Goal: Task Accomplishment & Management: Manage account settings

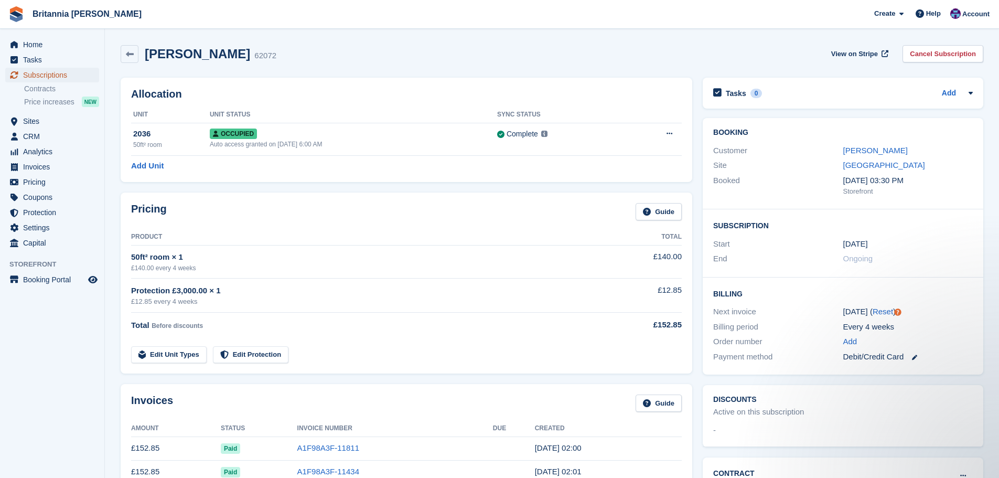
click at [56, 75] on span "Subscriptions" at bounding box center [54, 75] width 63 height 15
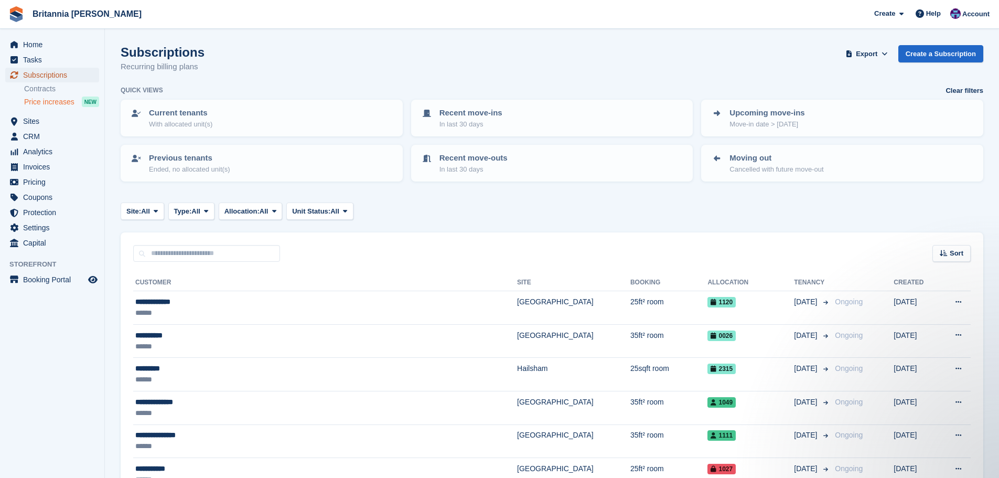
drag, startPoint x: 69, startPoint y: 78, endPoint x: 95, endPoint y: 102, distance: 35.6
click at [69, 78] on span "Subscriptions" at bounding box center [54, 75] width 63 height 15
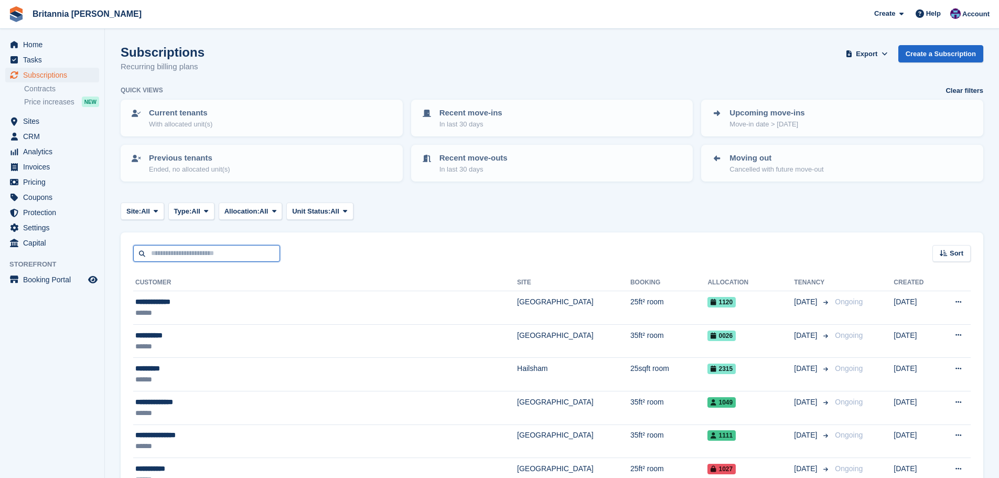
click at [201, 251] on input "text" at bounding box center [206, 253] width 147 height 17
type input "****"
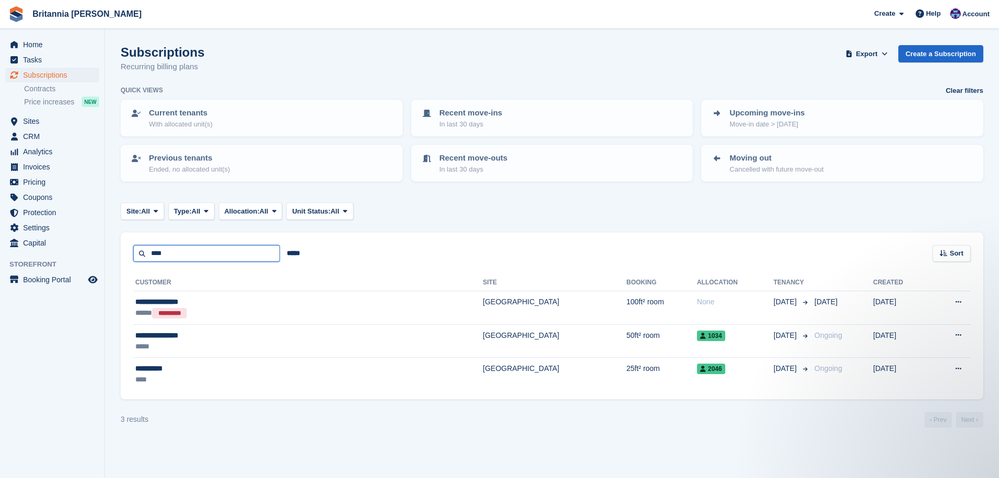
drag, startPoint x: 181, startPoint y: 250, endPoint x: 100, endPoint y: 251, distance: 81.3
click at [100, 251] on div "Home Tasks Subscriptions Subscriptions Subscriptions Contracts Price increases …" at bounding box center [499, 239] width 999 height 478
type input "*****"
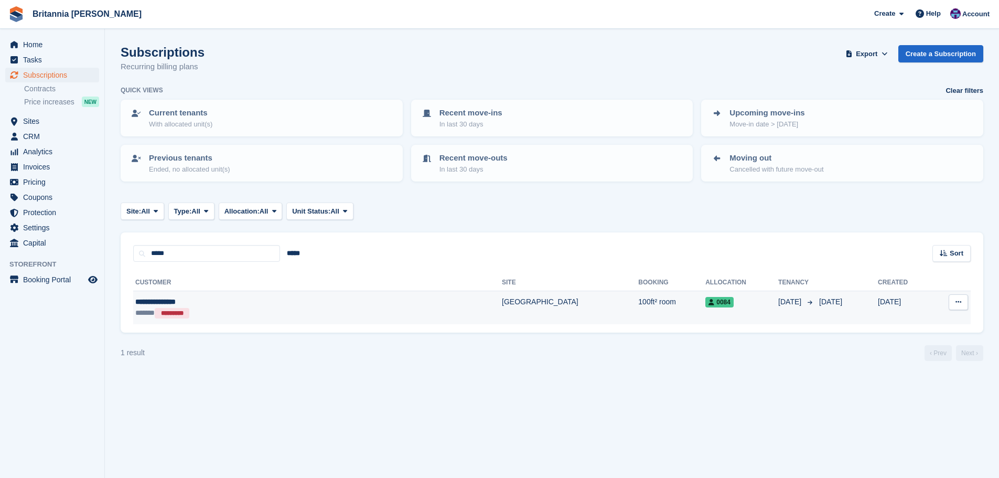
click at [491, 304] on td "100ft² room" at bounding box center [671, 307] width 67 height 33
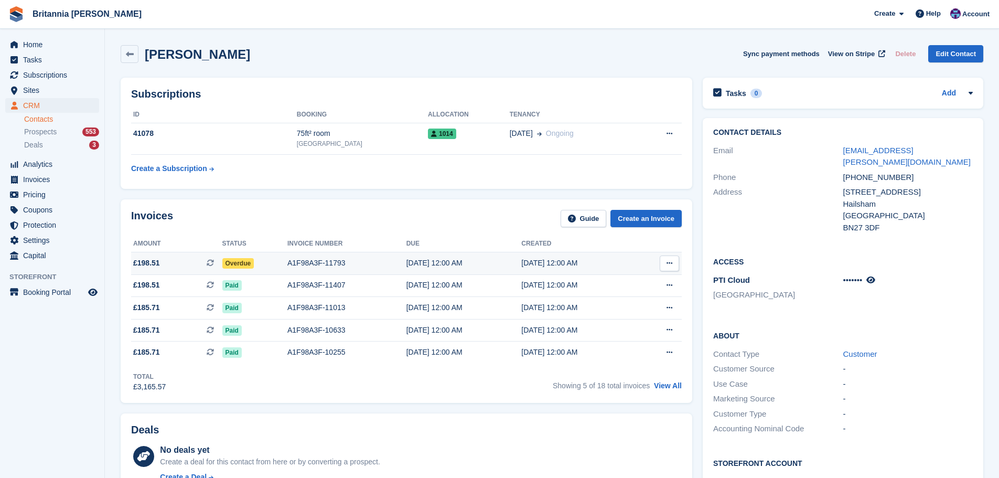
click at [318, 259] on div "A1F98A3F-11793" at bounding box center [346, 262] width 119 height 11
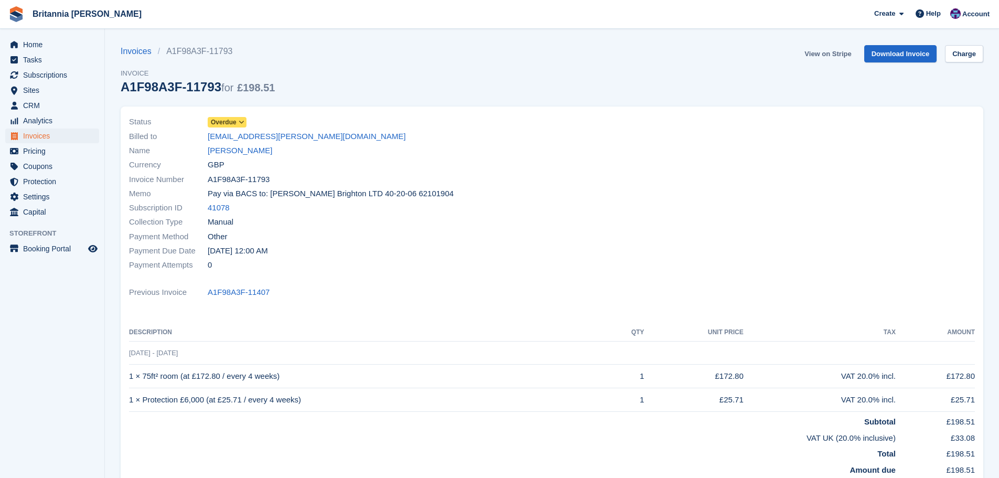
click at [841, 55] on link "View on Stripe" at bounding box center [827, 53] width 55 height 17
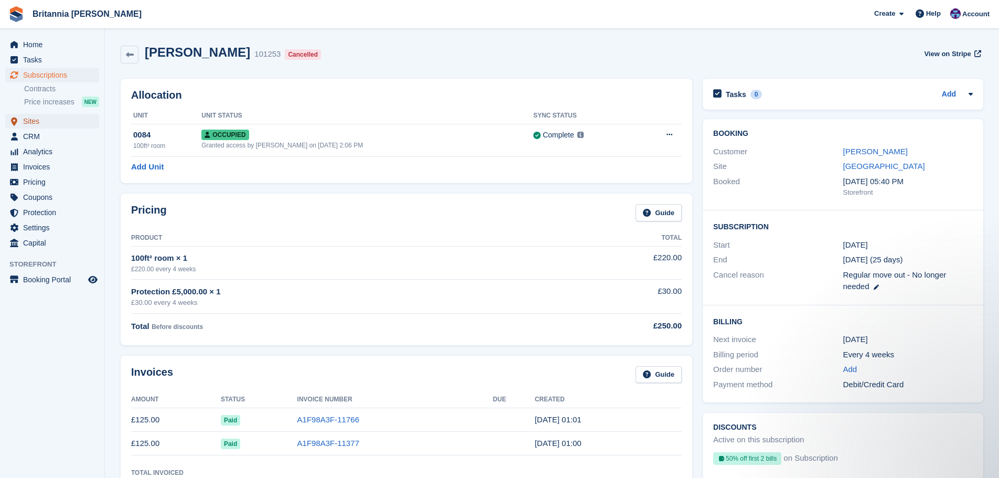
click at [31, 125] on span "Sites" at bounding box center [54, 121] width 63 height 15
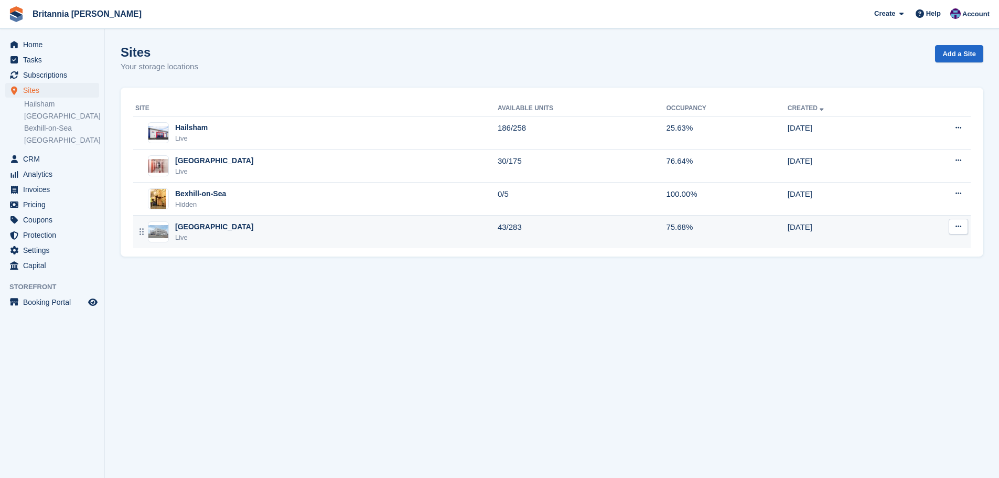
click at [218, 227] on div "Eastbourne Live" at bounding box center [316, 231] width 362 height 21
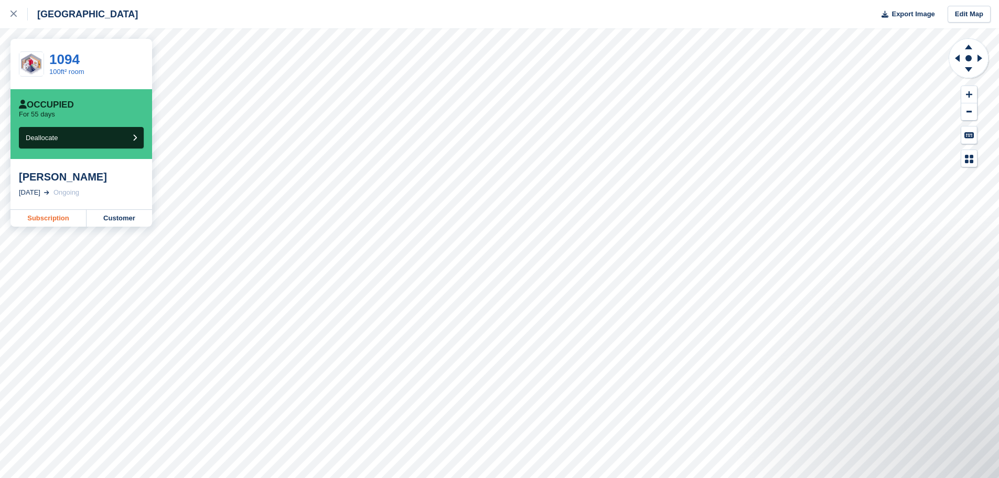
click at [55, 214] on link "Subscription" at bounding box center [48, 218] width 76 height 17
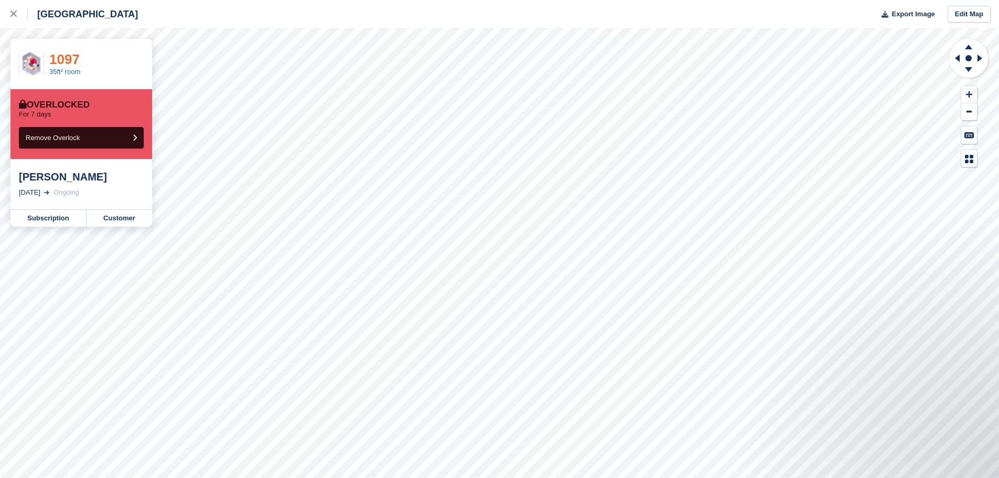
click at [67, 55] on link "1097" at bounding box center [64, 59] width 30 height 16
click at [10, 19] on link at bounding box center [14, 14] width 28 height 28
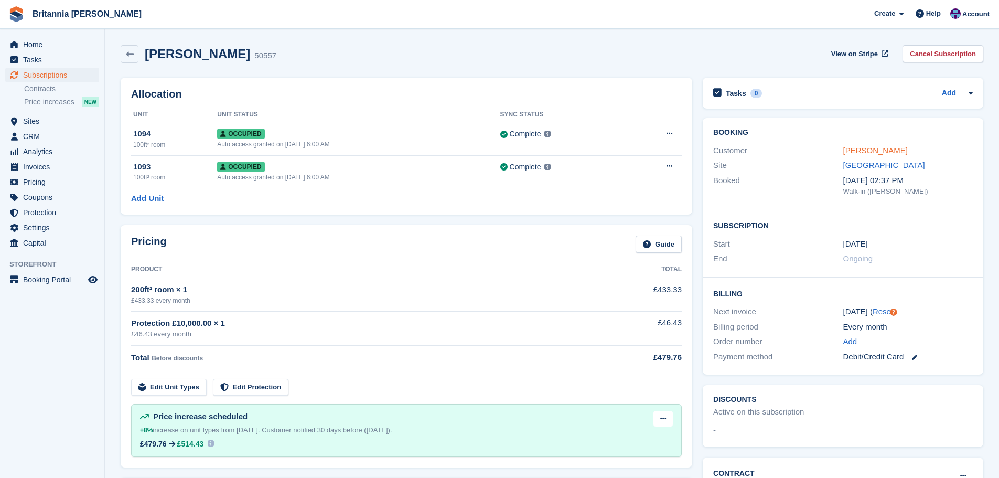
click at [876, 154] on link "[PERSON_NAME]" at bounding box center [875, 150] width 64 height 9
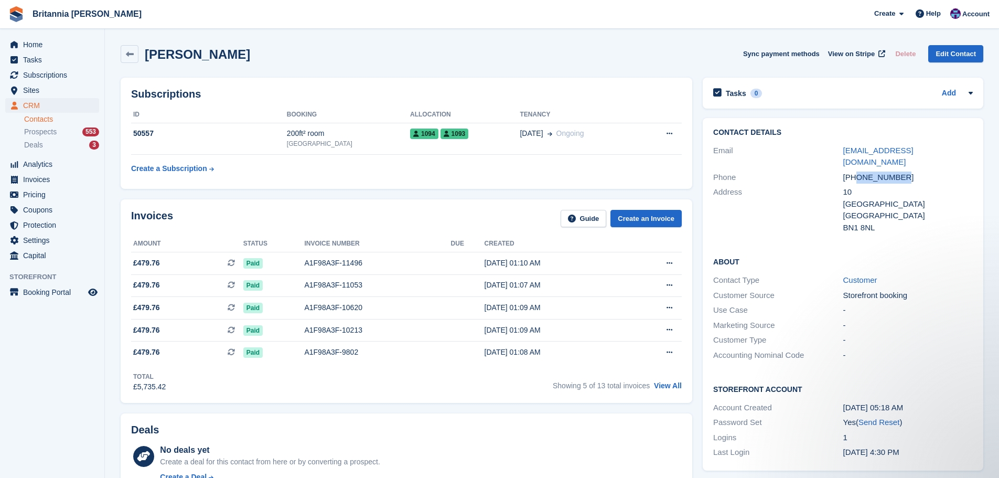
drag, startPoint x: 901, startPoint y: 165, endPoint x: 856, endPoint y: 168, distance: 45.2
click at [856, 171] on div "+447398775715" at bounding box center [908, 177] width 130 height 12
copy div "7398775715"
click at [74, 76] on span "Subscriptions" at bounding box center [54, 75] width 63 height 15
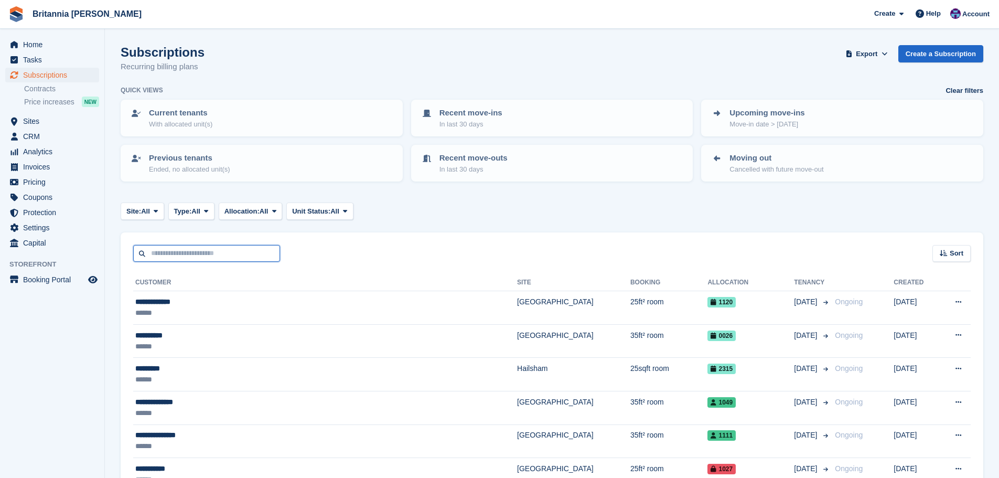
click at [208, 259] on input "text" at bounding box center [206, 253] width 147 height 17
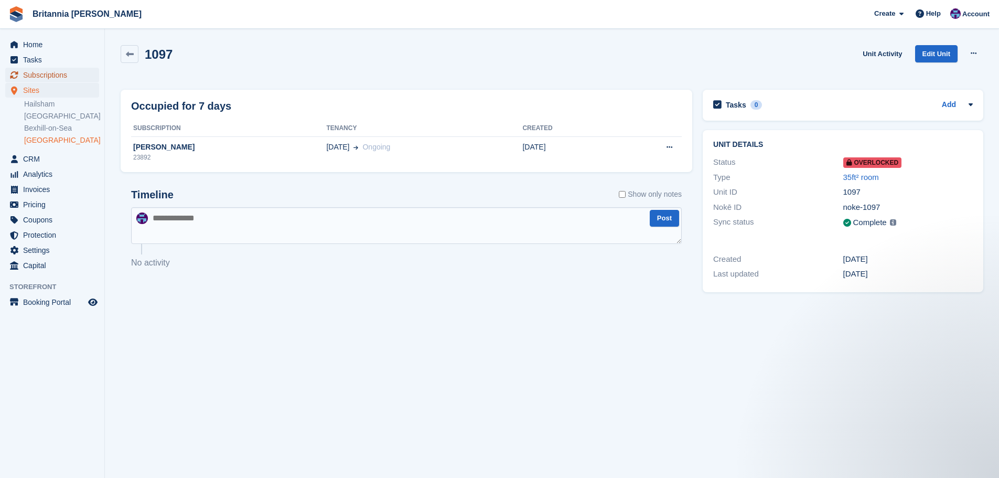
click at [48, 74] on span "Subscriptions" at bounding box center [54, 75] width 63 height 15
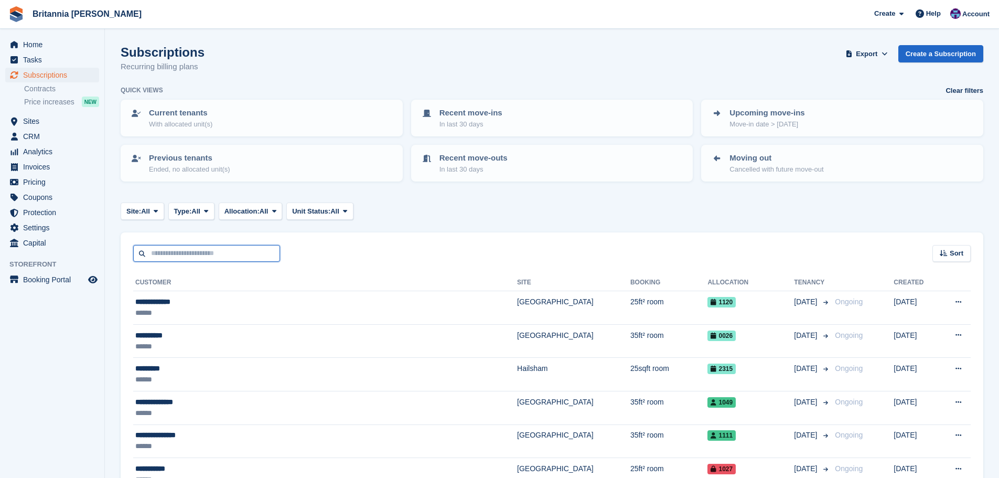
click at [217, 249] on input "text" at bounding box center [206, 253] width 147 height 17
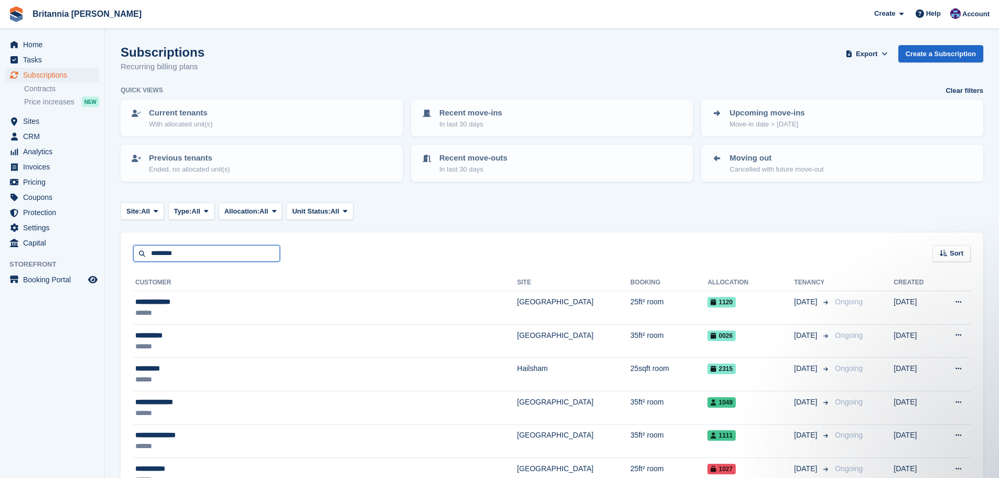
type input "********"
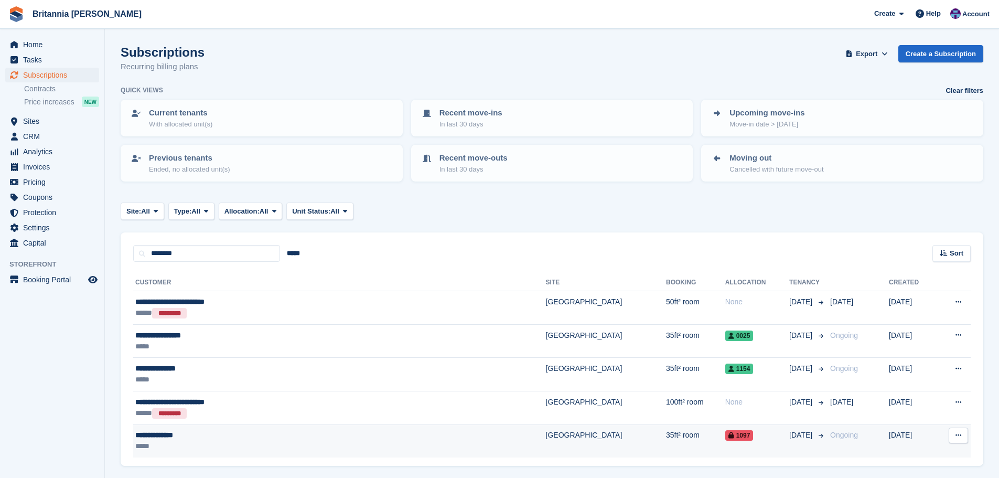
click at [546, 432] on td "[GEOGRAPHIC_DATA]" at bounding box center [606, 440] width 120 height 33
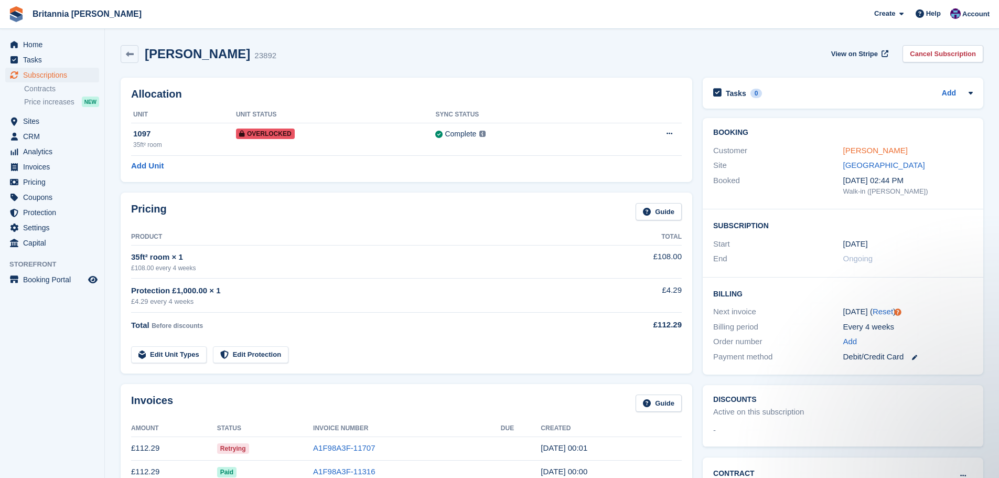
click at [879, 152] on link "Sarah Williams" at bounding box center [875, 150] width 64 height 9
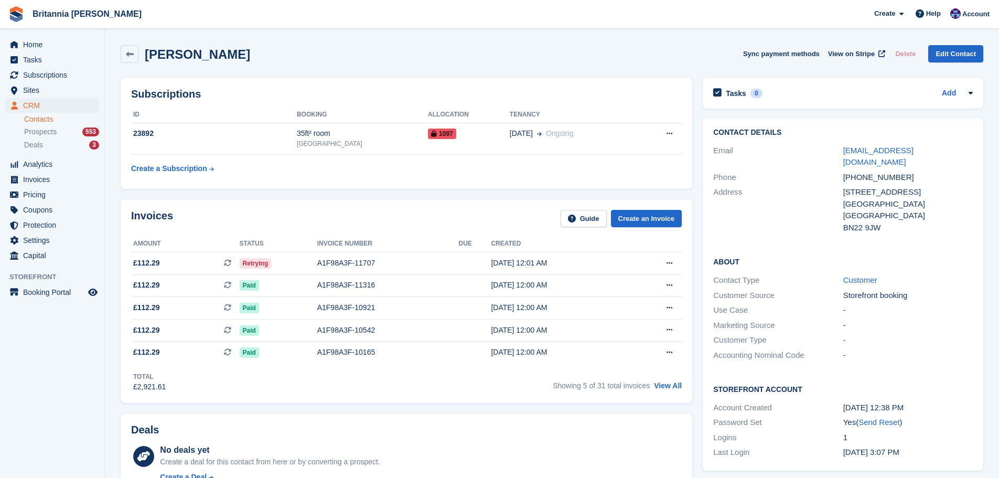
click at [879, 152] on link "hearsay68@gmail.com" at bounding box center [878, 156] width 70 height 21
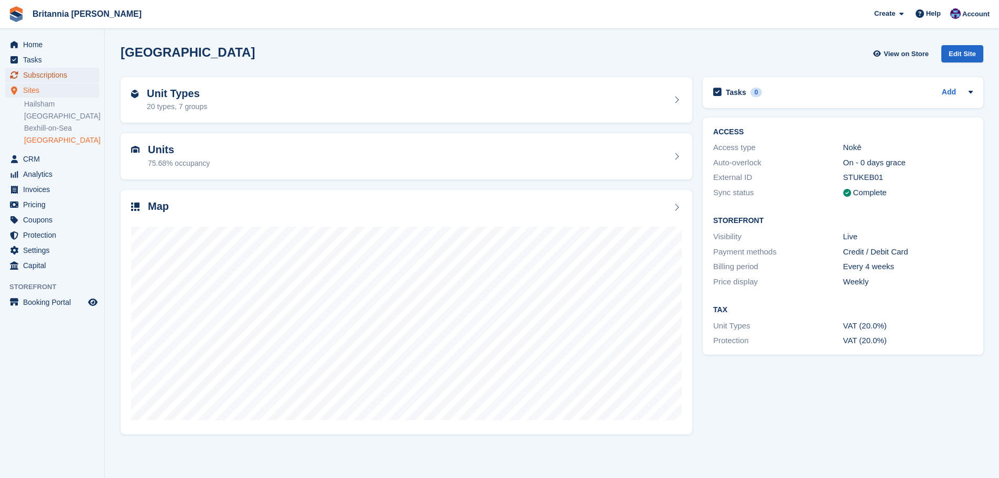
click at [67, 80] on span "Subscriptions" at bounding box center [54, 75] width 63 height 15
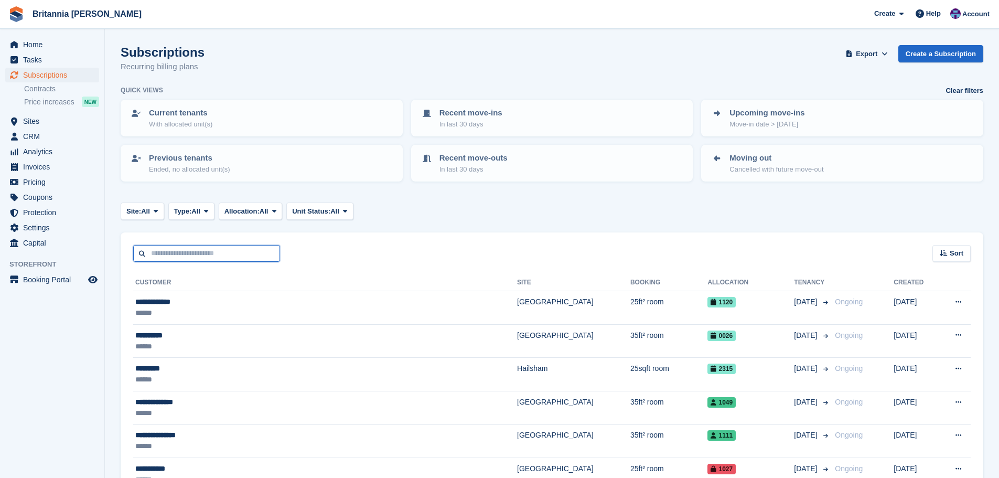
click at [209, 249] on input "text" at bounding box center [206, 253] width 147 height 17
type input "*****"
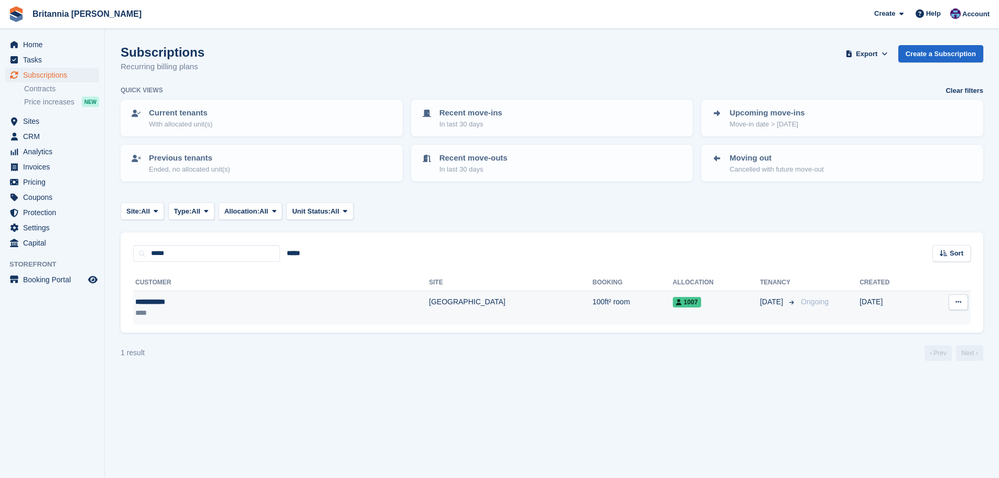
click at [429, 306] on td "[GEOGRAPHIC_DATA]" at bounding box center [511, 307] width 164 height 33
